Goal: Check status: Check status

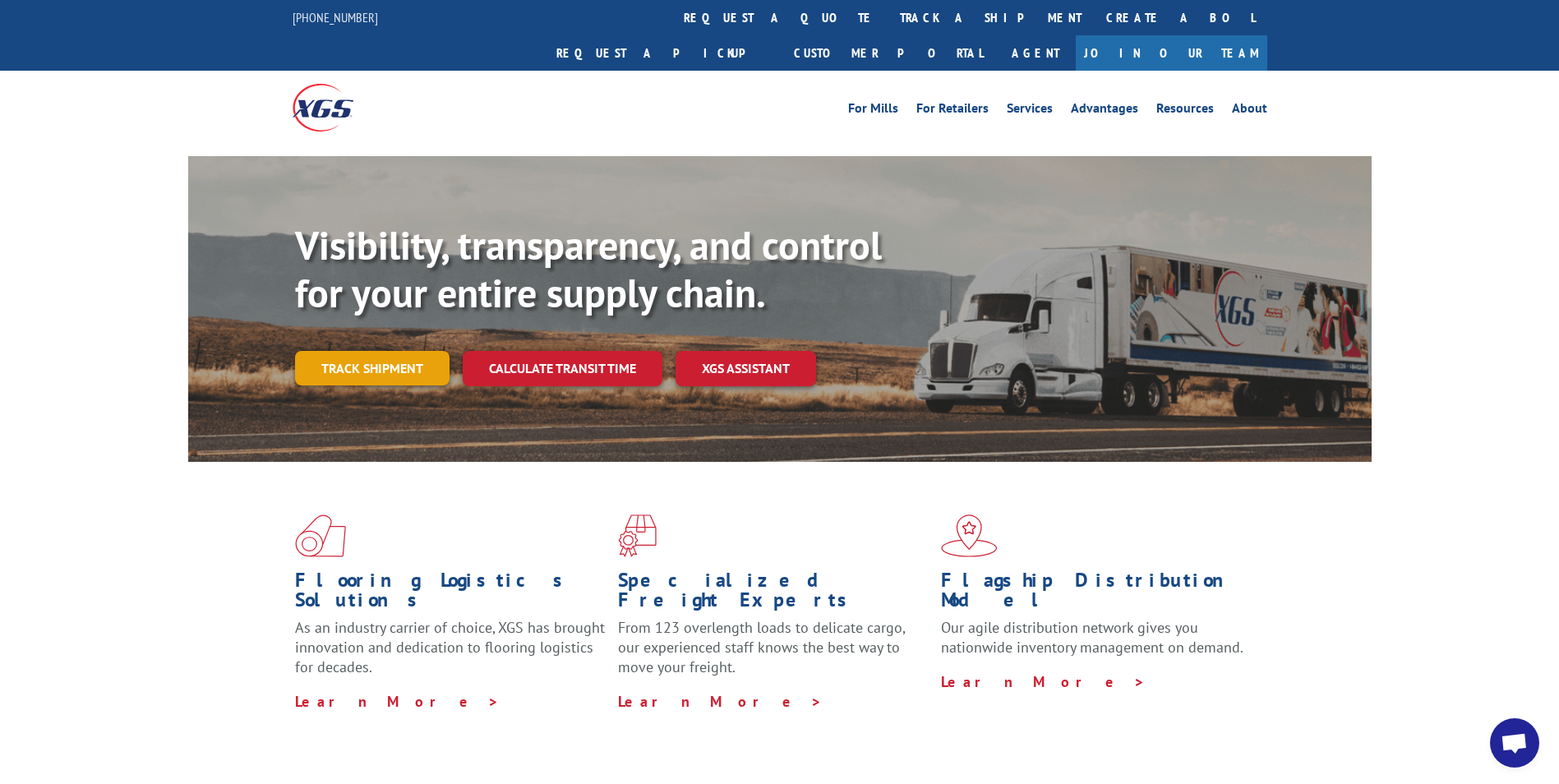
click at [421, 351] on link "Track shipment" at bounding box center [372, 368] width 154 height 34
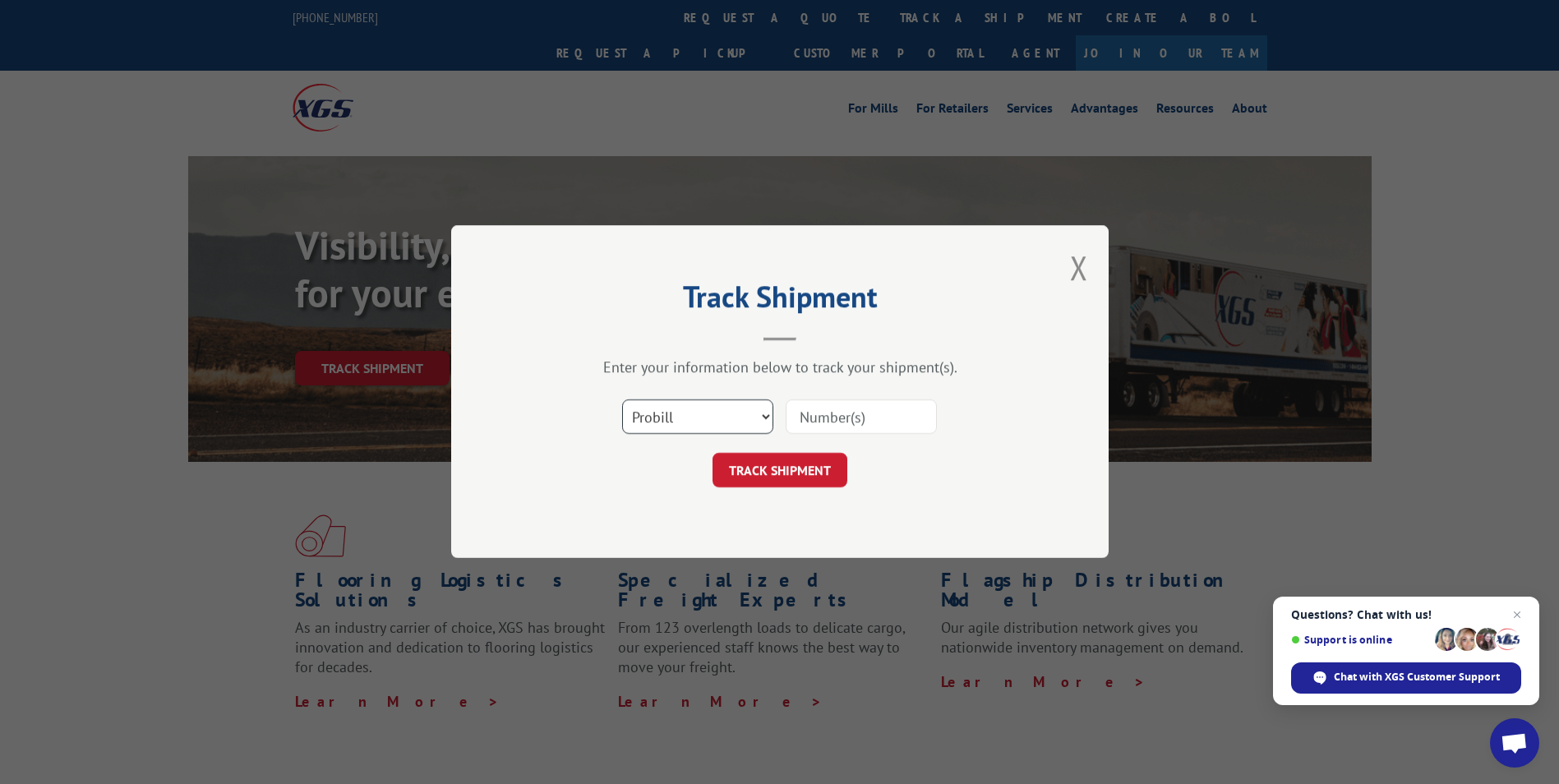
click at [751, 402] on select "Select category... Probill BOL PO" at bounding box center [697, 418] width 151 height 34
click at [799, 421] on input at bounding box center [861, 418] width 151 height 34
click at [804, 417] on input "75960" at bounding box center [861, 418] width 151 height 34
click at [878, 415] on input "175960" at bounding box center [861, 418] width 151 height 34
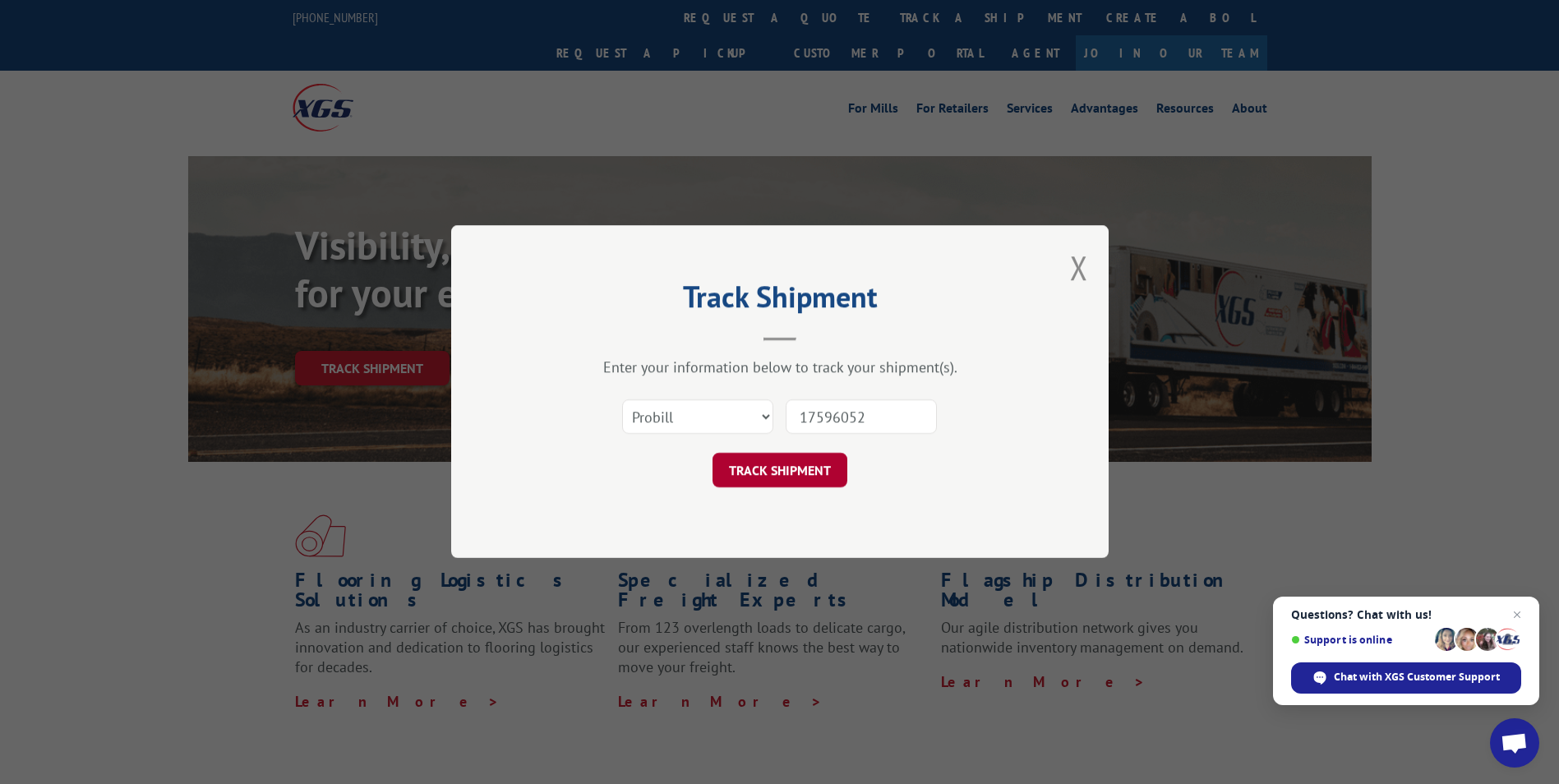
type input "17596052"
click at [787, 460] on button "TRACK SHIPMENT" at bounding box center [780, 470] width 135 height 34
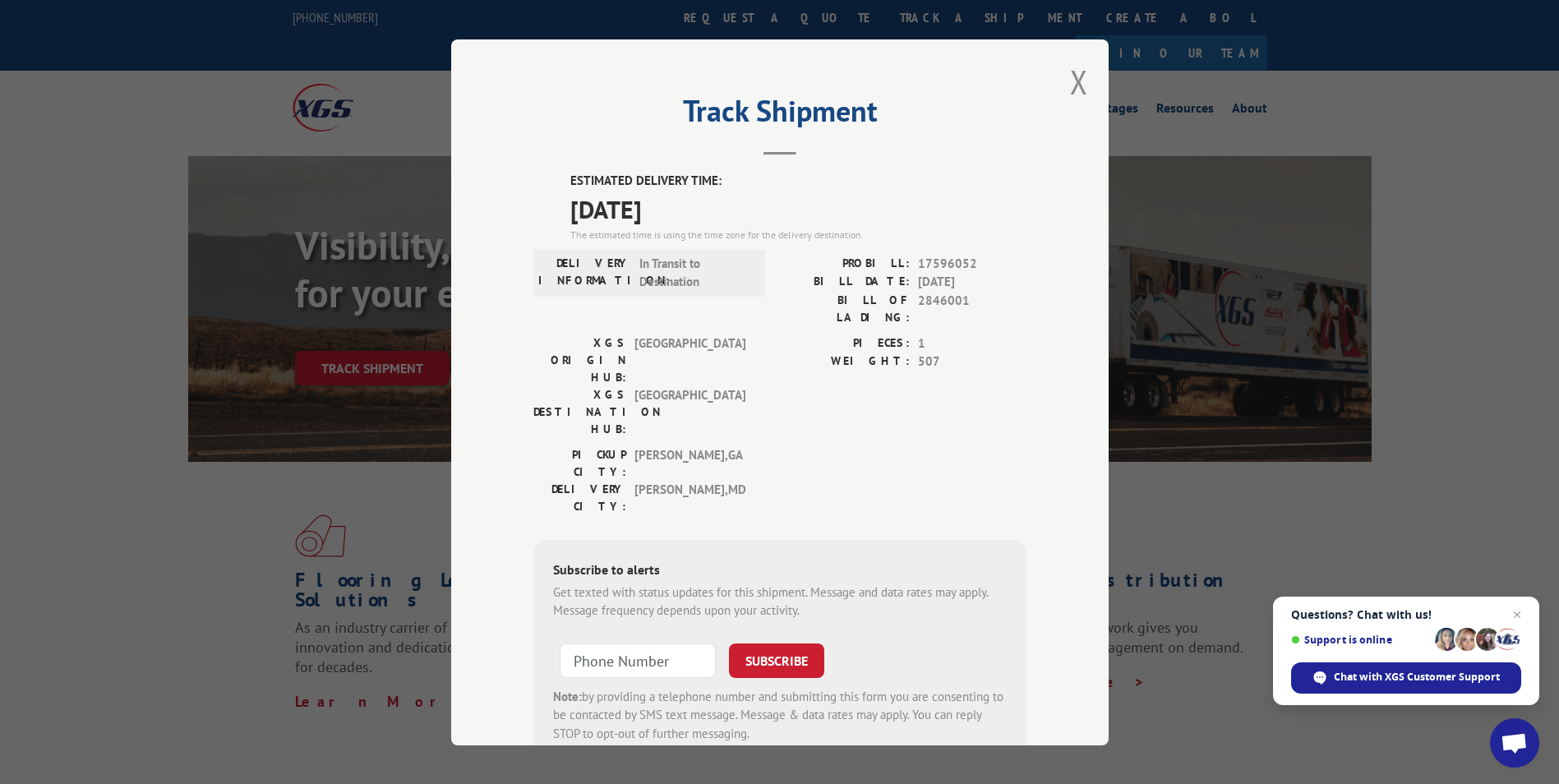
click at [1082, 89] on div "Track Shipment ESTIMATED DELIVERY TIME: [DATE] The estimated time is using the …" at bounding box center [780, 392] width 657 height 706
